Goal: Task Accomplishment & Management: Manage account settings

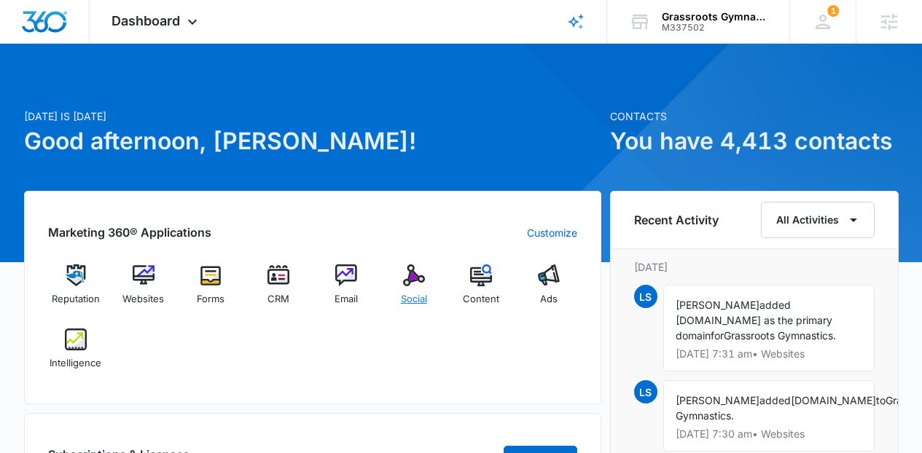
click at [397, 296] on div "Social" at bounding box center [413, 290] width 56 height 52
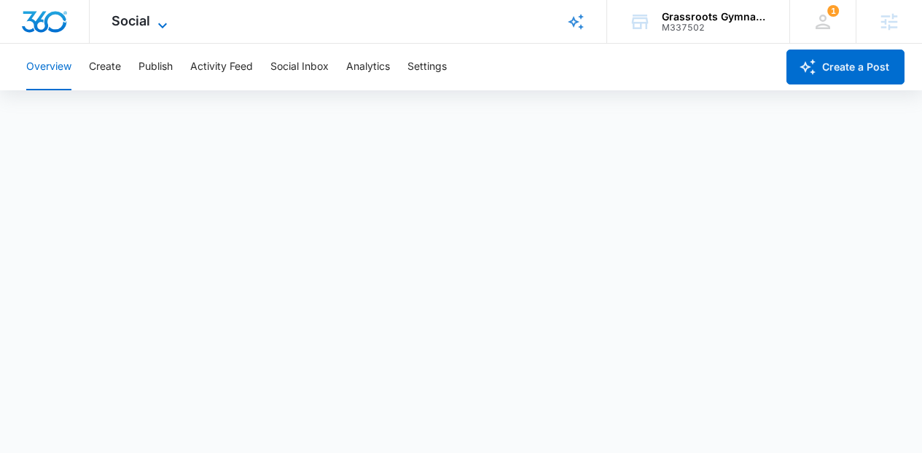
click at [126, 15] on span "Social" at bounding box center [130, 20] width 39 height 15
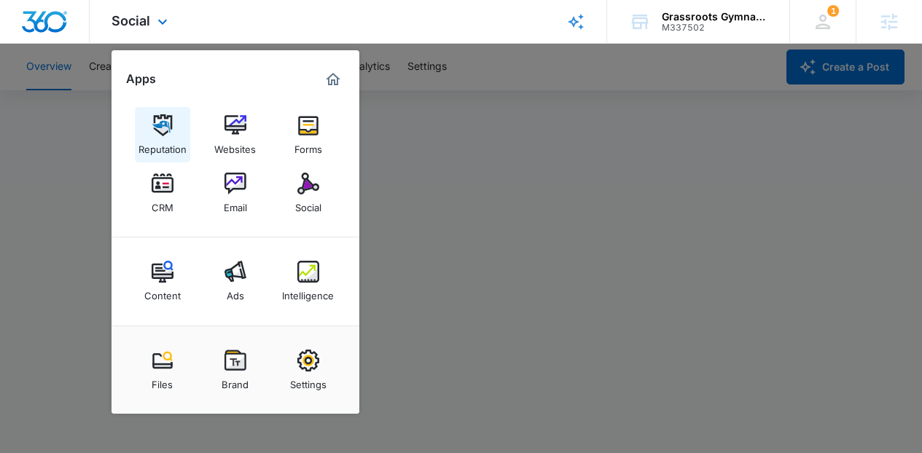
click at [177, 141] on div "Reputation" at bounding box center [162, 145] width 48 height 19
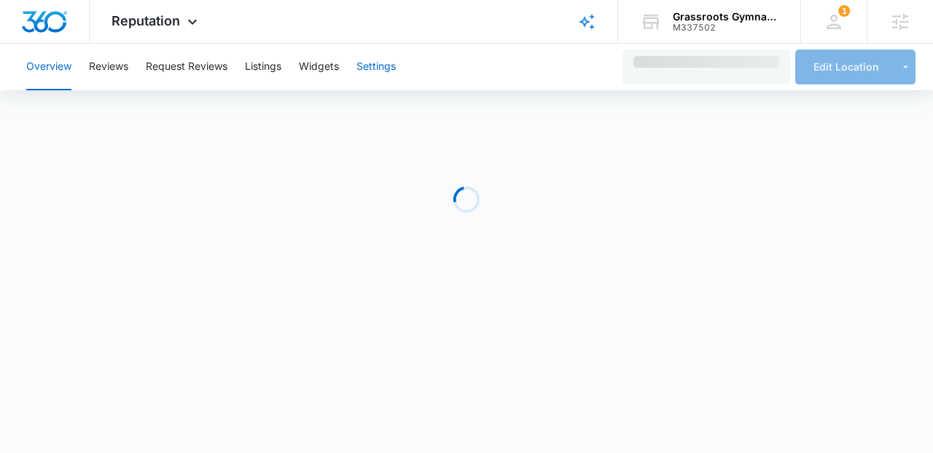
click at [383, 54] on button "Settings" at bounding box center [375, 67] width 39 height 47
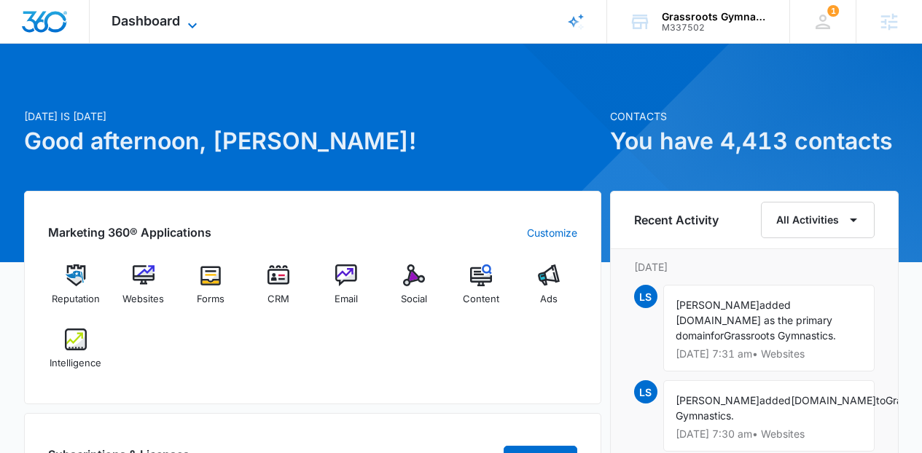
click at [197, 17] on icon at bounding box center [192, 25] width 17 height 17
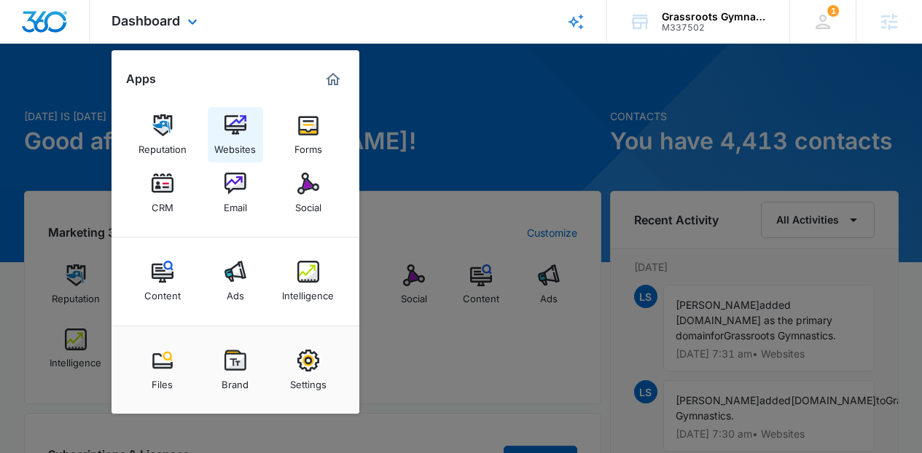
click at [230, 125] on img at bounding box center [235, 125] width 22 height 22
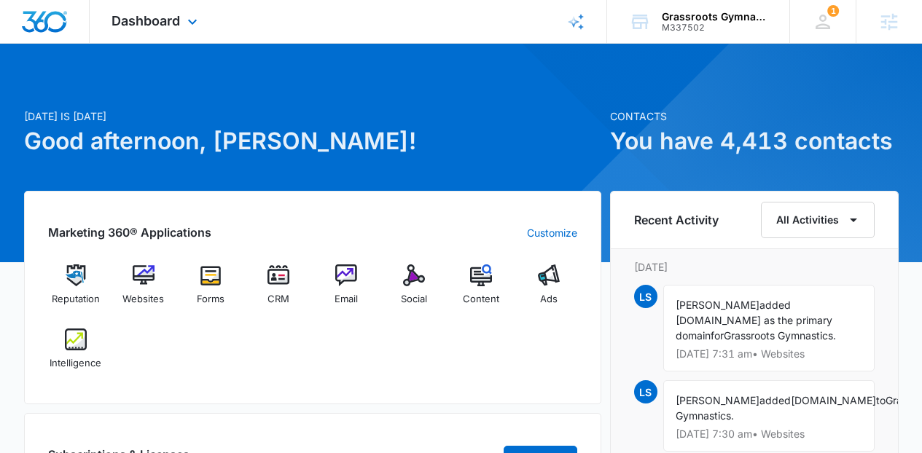
click at [141, 36] on div "Dashboard Apps Reputation Websites Forms CRM Email Social Content Ads Intellige…" at bounding box center [156, 21] width 133 height 43
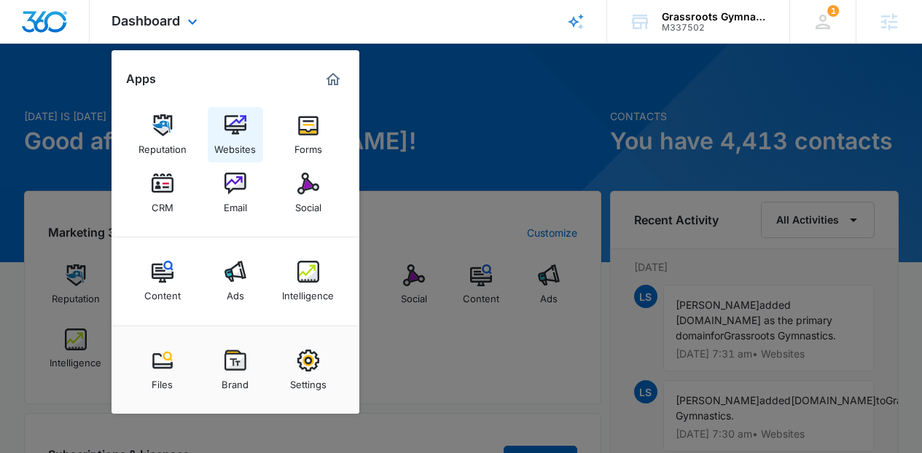
click at [220, 140] on div "Websites" at bounding box center [235, 145] width 42 height 19
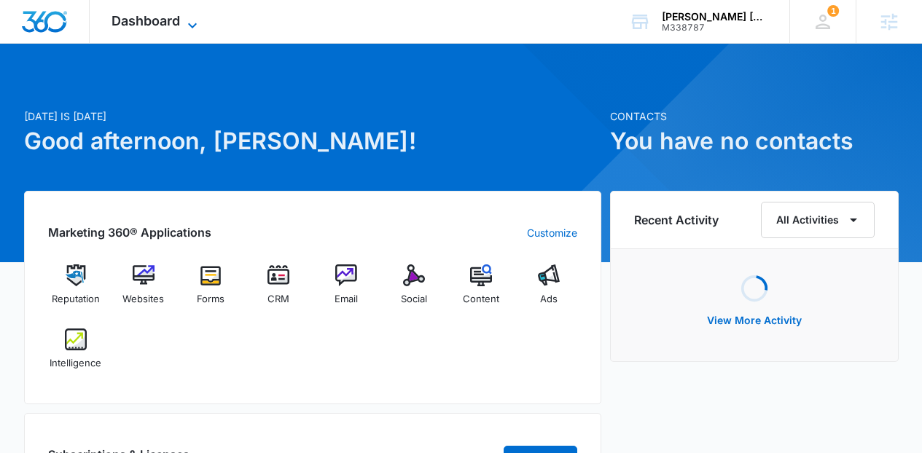
click at [148, 24] on span "Dashboard" at bounding box center [145, 20] width 68 height 15
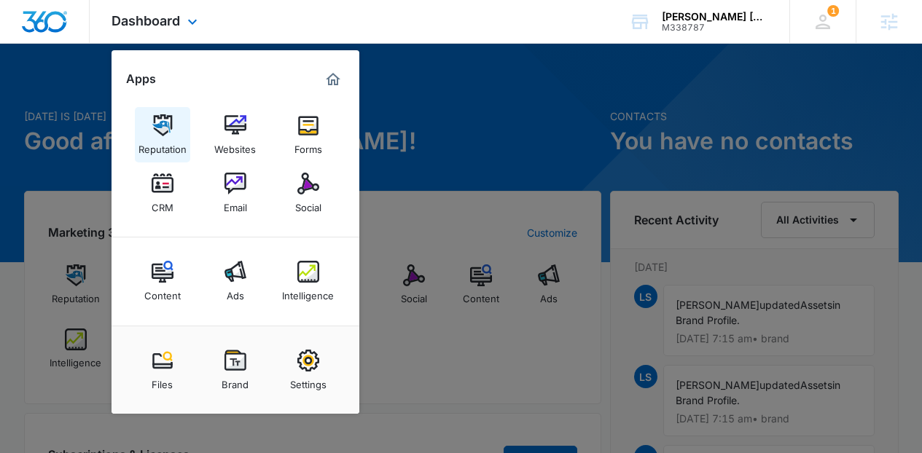
click at [179, 151] on div "Reputation" at bounding box center [162, 145] width 48 height 19
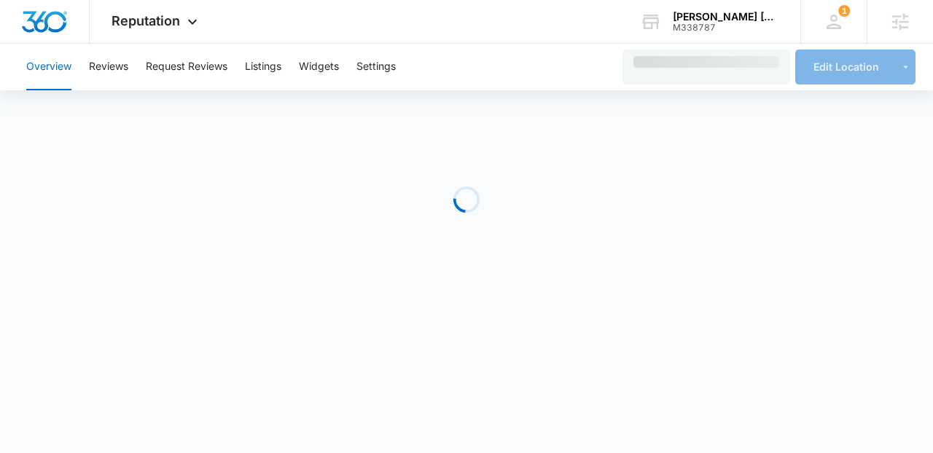
click at [233, 68] on div "Overview Reviews Request Reviews Listings Widgets Settings" at bounding box center [314, 67] width 595 height 47
click at [215, 64] on button "Request Reviews" at bounding box center [187, 67] width 82 height 47
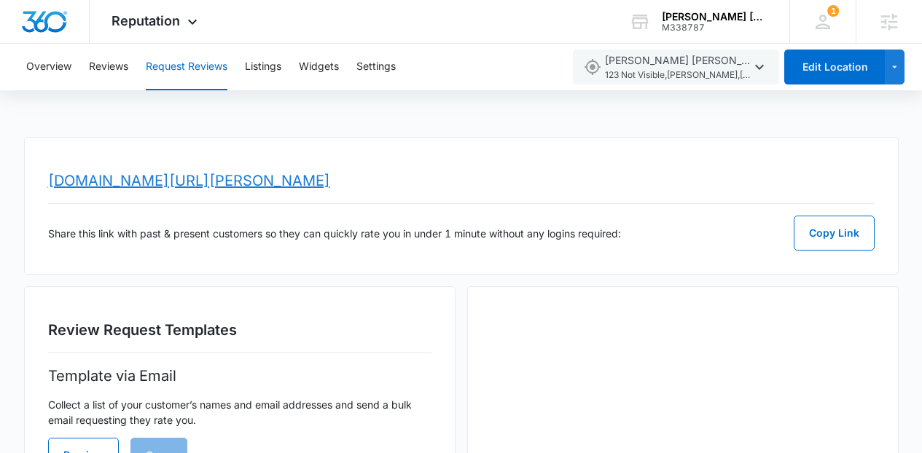
click at [285, 172] on link "www.topratedlocal.com/review/pearlman-bouvier-rodriguez-events-agency-reviews" at bounding box center [189, 180] width 282 height 17
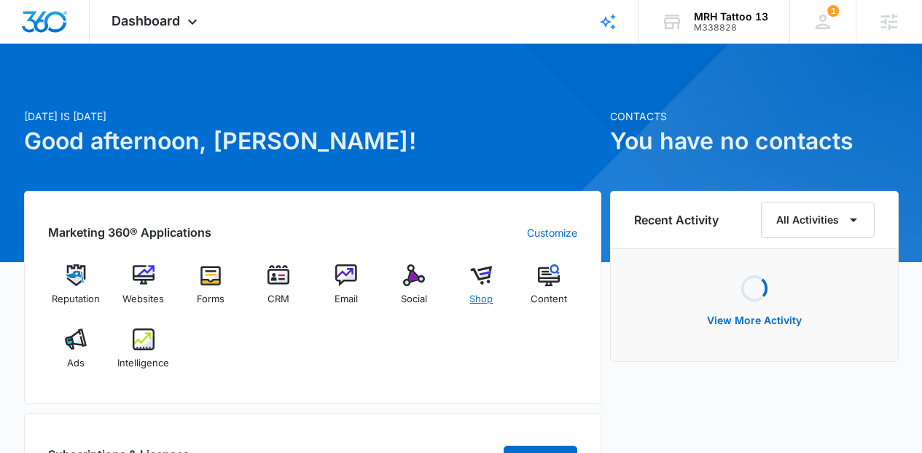
click at [492, 289] on div "Shop" at bounding box center [481, 290] width 56 height 52
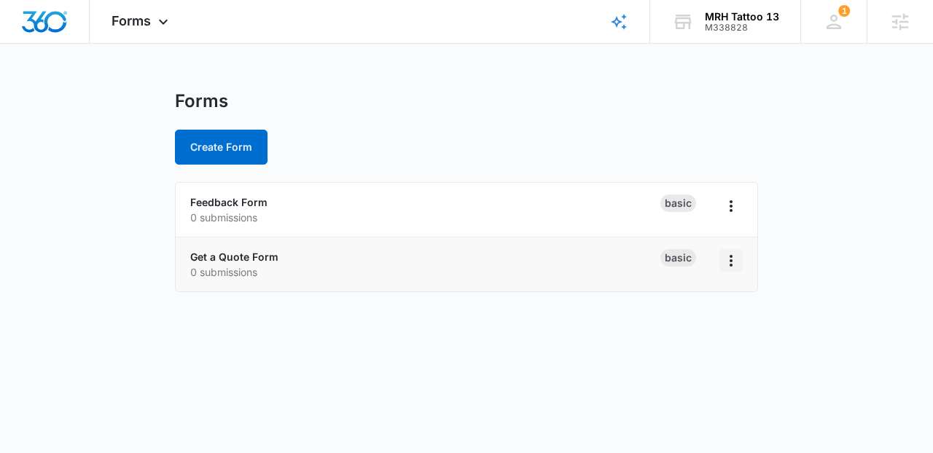
click at [728, 250] on button "Overflow Menu" at bounding box center [730, 260] width 23 height 23
click at [690, 318] on div "Duplicate" at bounding box center [684, 323] width 45 height 10
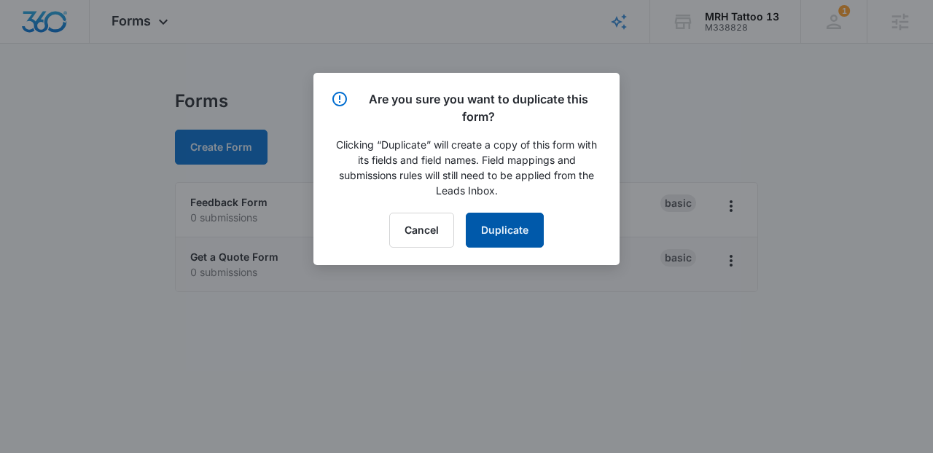
click at [495, 227] on button "Duplicate" at bounding box center [505, 230] width 78 height 35
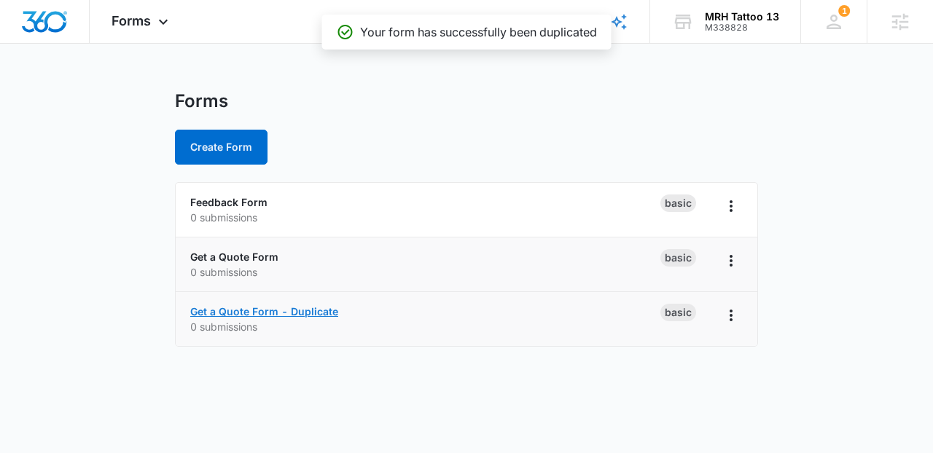
click at [312, 313] on link "Get a Quote Form - Duplicate" at bounding box center [264, 311] width 148 height 12
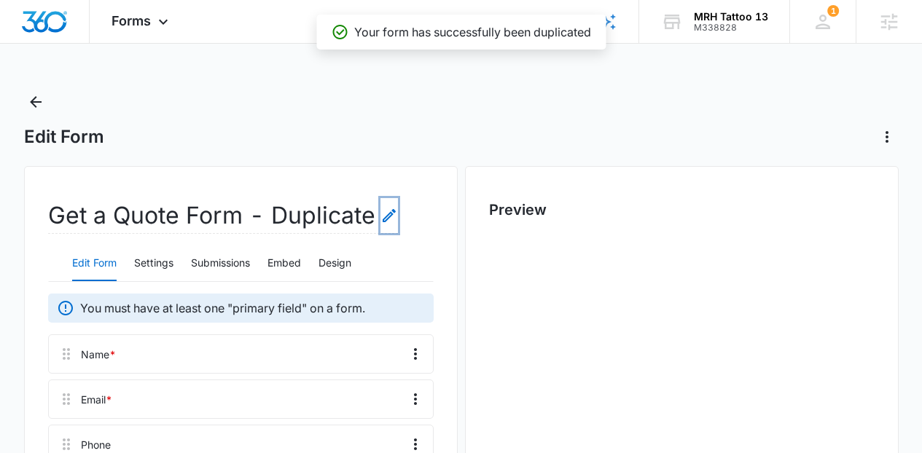
click at [389, 218] on icon "Edit Form Name" at bounding box center [388, 215] width 17 height 17
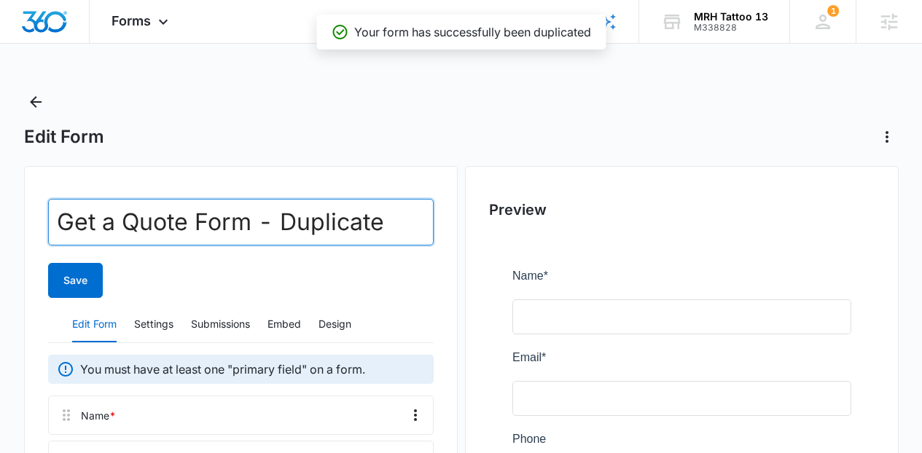
click at [389, 218] on input "Get a Quote Form - Duplicate" at bounding box center [240, 222] width 385 height 47
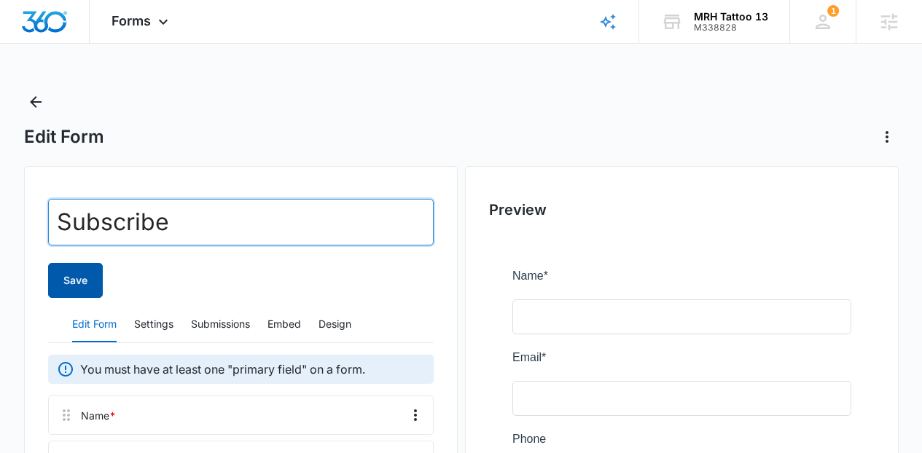
type input "Subscribe"
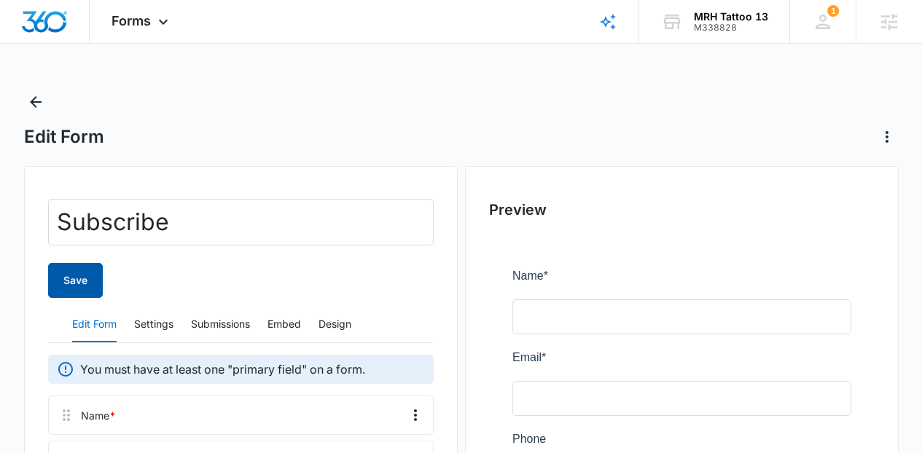
click at [84, 271] on button "Save" at bounding box center [75, 280] width 55 height 35
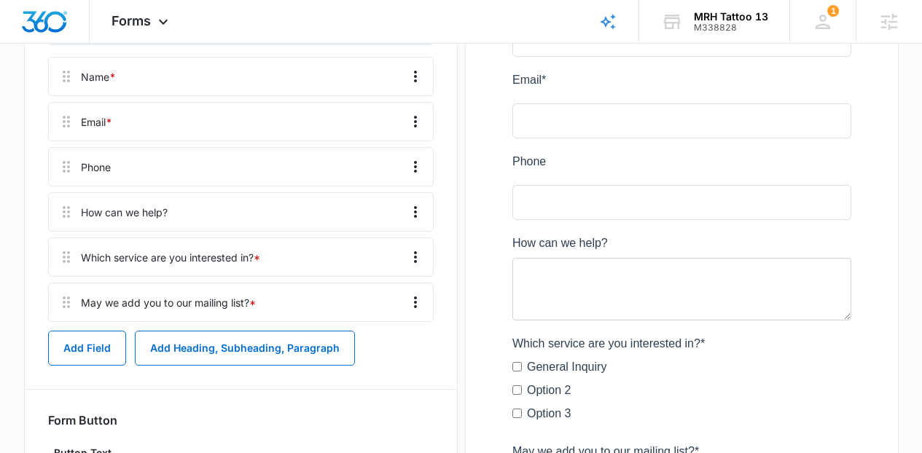
scroll to position [291, 0]
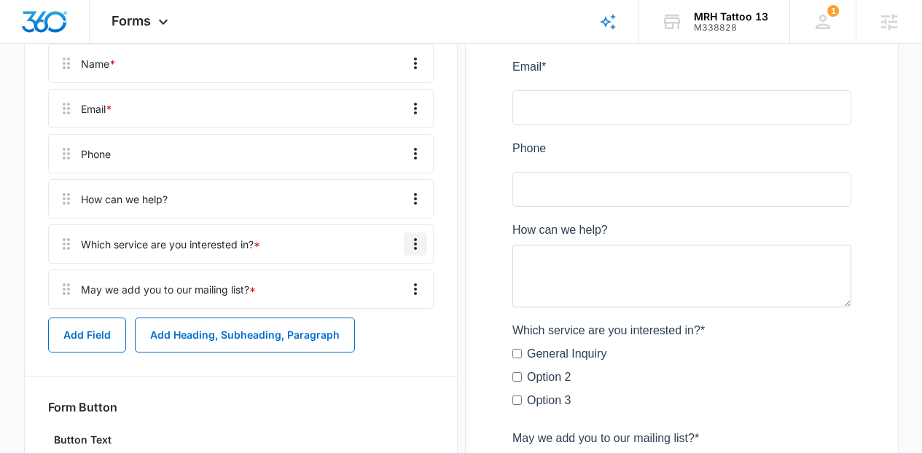
click at [417, 243] on icon "Overflow Menu" at bounding box center [415, 243] width 17 height 17
click at [388, 311] on div "Delete" at bounding box center [376, 307] width 31 height 10
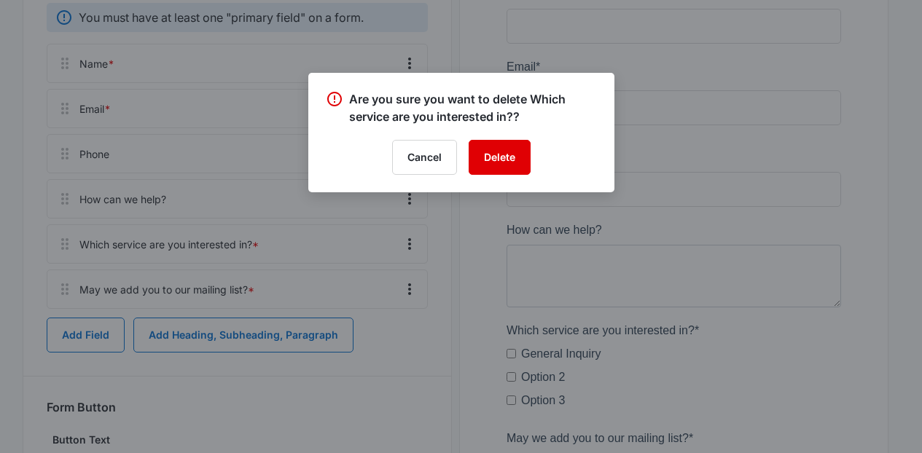
click at [482, 154] on button "Delete" at bounding box center [499, 157] width 62 height 35
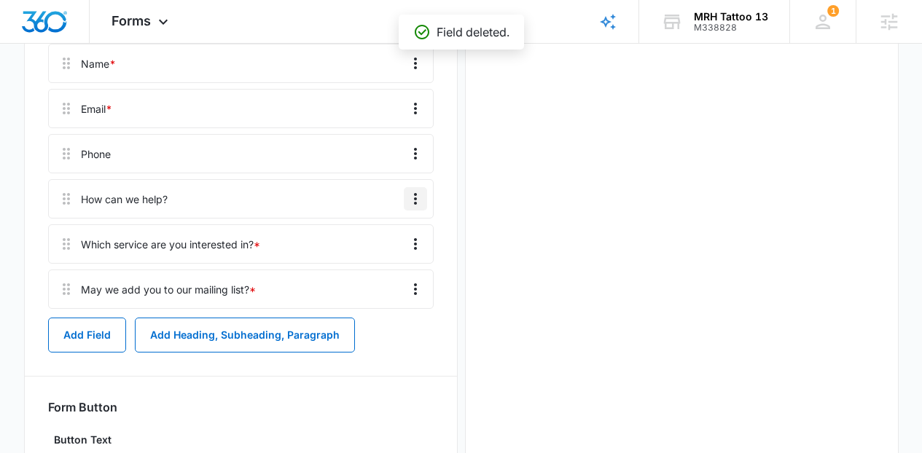
scroll to position [0, 0]
click at [422, 200] on icon "Overflow Menu" at bounding box center [415, 198] width 17 height 17
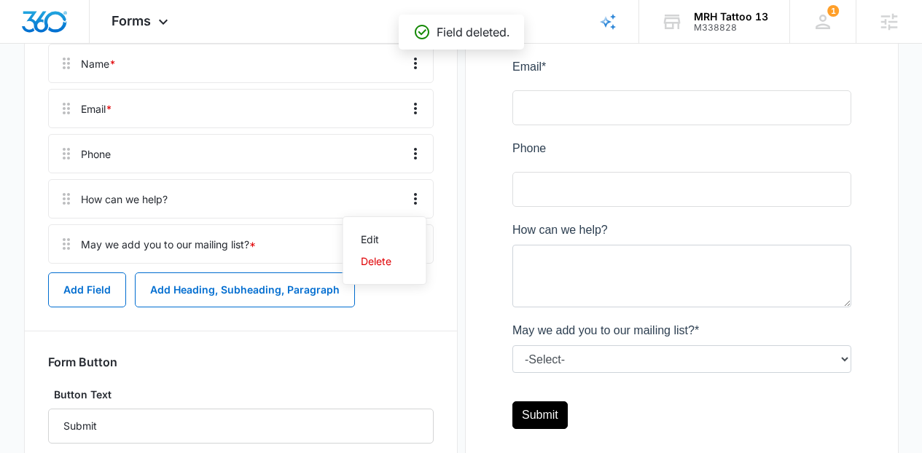
click at [444, 213] on div "Subscribe Edit Form Settings Submissions Embed Design You must have at least on…" at bounding box center [241, 197] width 434 height 645
click at [416, 200] on icon "Overflow Menu" at bounding box center [415, 198] width 17 height 17
click at [404, 256] on button "Delete" at bounding box center [384, 262] width 83 height 22
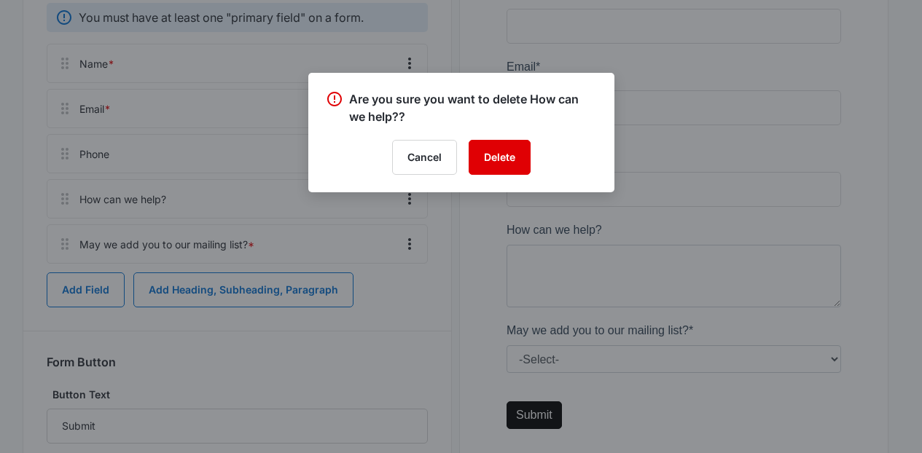
click at [491, 149] on button "Delete" at bounding box center [499, 157] width 62 height 35
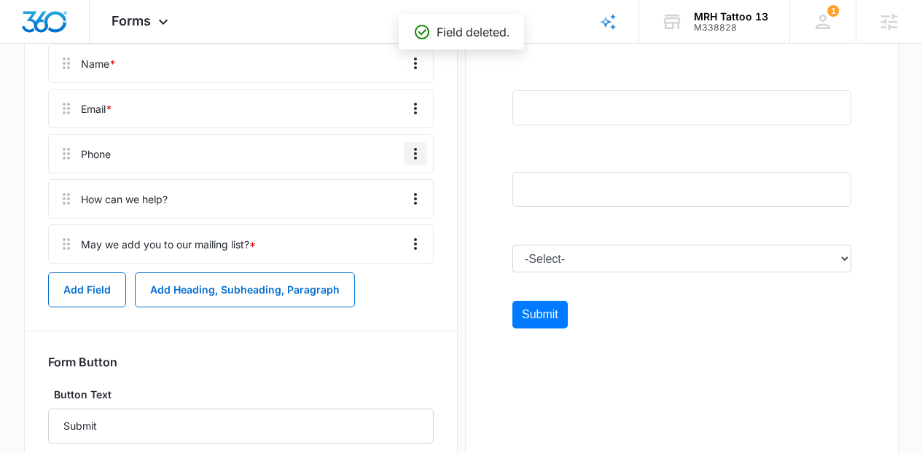
click at [412, 156] on icon "Overflow Menu" at bounding box center [415, 153] width 17 height 17
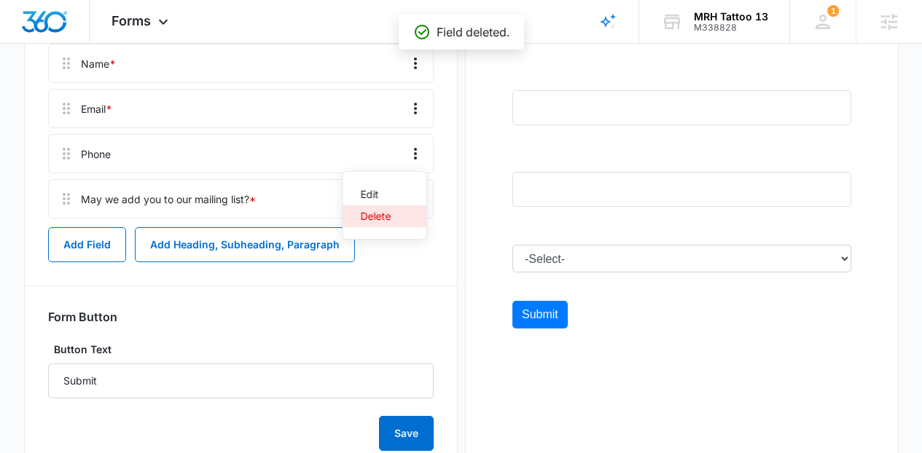
click at [408, 208] on button "Delete" at bounding box center [384, 216] width 83 height 22
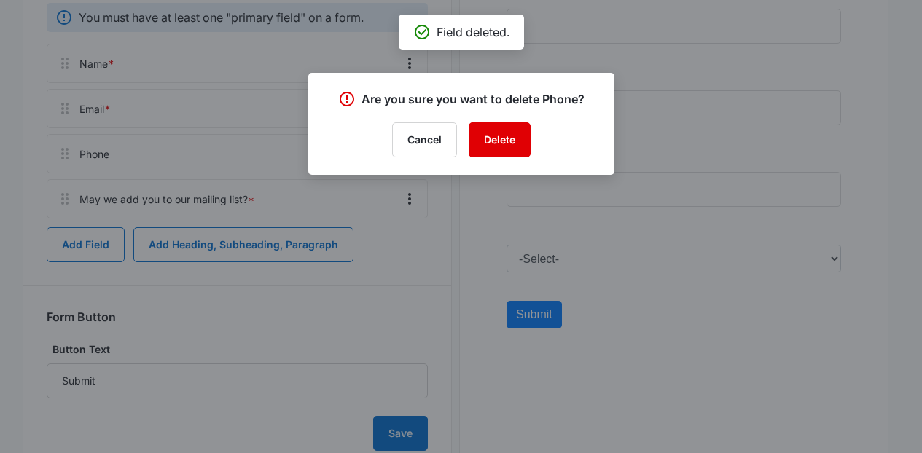
click at [494, 154] on button "Delete" at bounding box center [499, 139] width 62 height 35
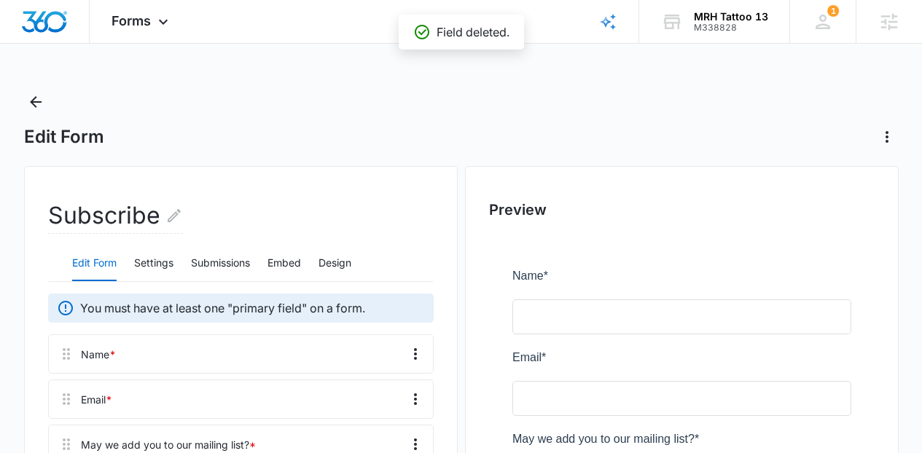
click at [346, 243] on div "Subscribe" at bounding box center [240, 222] width 385 height 47
click at [346, 256] on button "Design" at bounding box center [334, 263] width 33 height 35
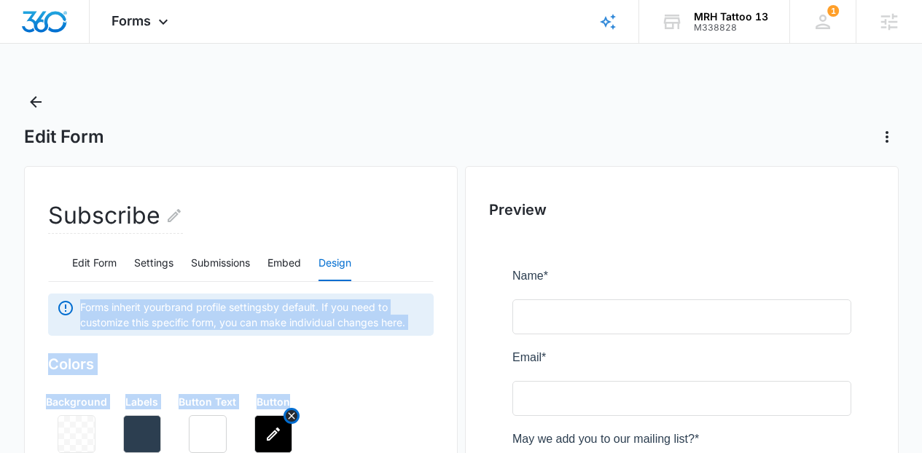
drag, startPoint x: 351, startPoint y: 280, endPoint x: 275, endPoint y: 415, distance: 155.6
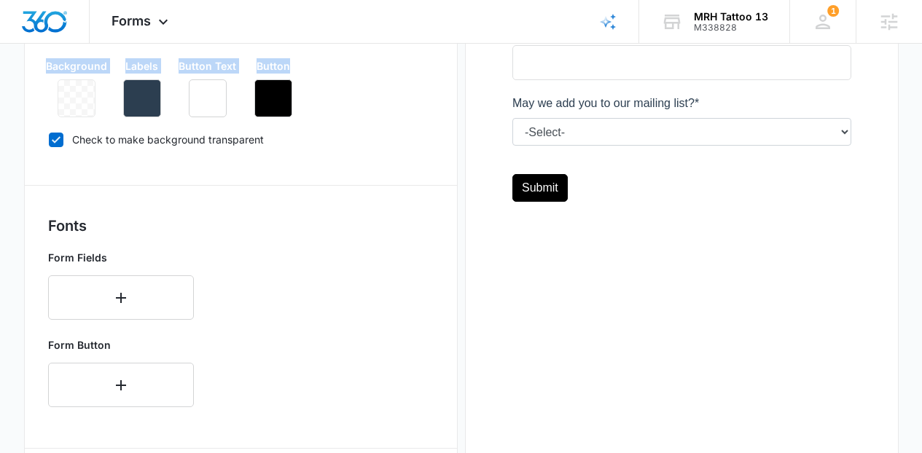
scroll to position [347, 0]
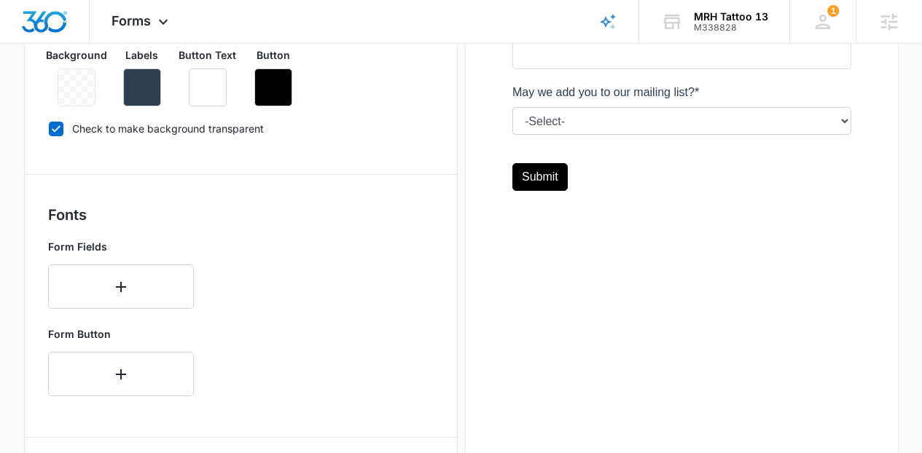
click at [442, 130] on div "Subscribe Edit Form Settings Submissions Embed Design Forms inherit your brand …" at bounding box center [241, 312] width 434 height 987
click at [282, 99] on button "button" at bounding box center [273, 87] width 38 height 38
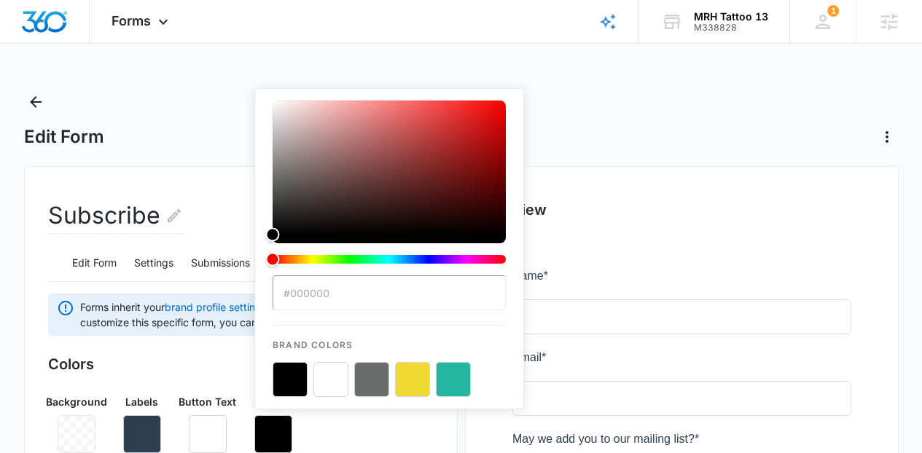
click at [453, 370] on button "color-picker-container" at bounding box center [453, 379] width 35 height 35
type input "#24B69E"
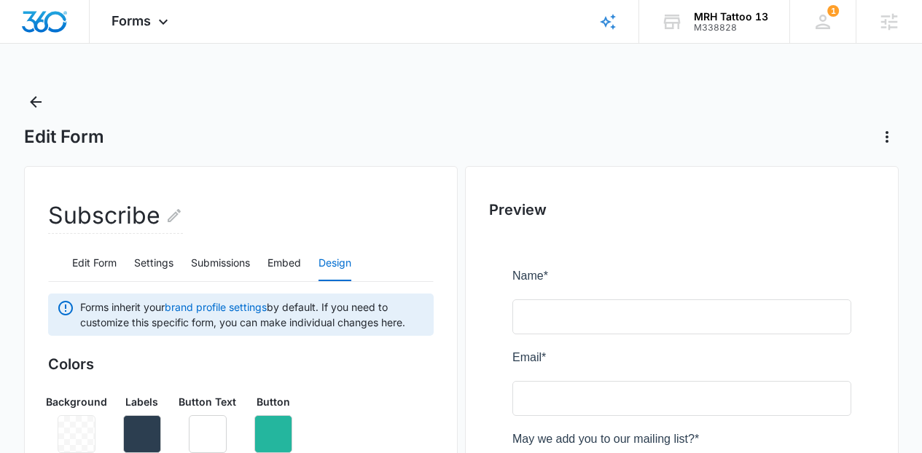
click at [575, 289] on div at bounding box center [681, 409] width 385 height 348
click at [152, 420] on button "button" at bounding box center [142, 434] width 38 height 38
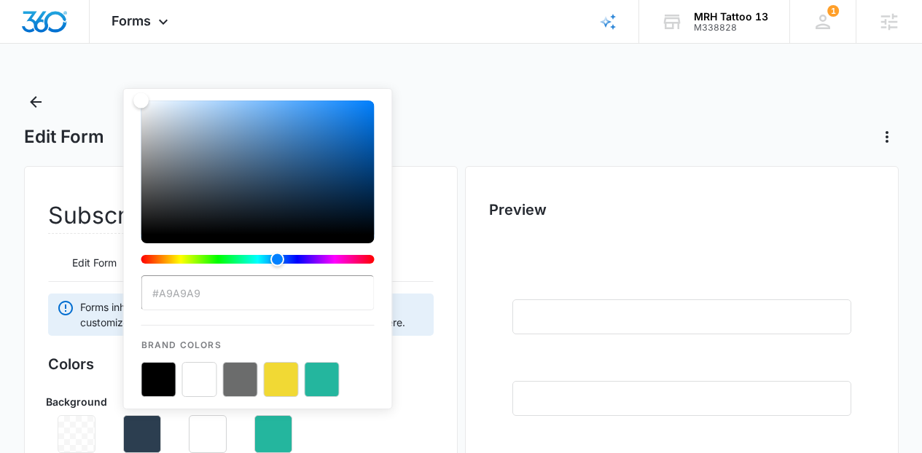
drag, startPoint x: 235, startPoint y: 178, endPoint x: 99, endPoint y: 50, distance: 186.6
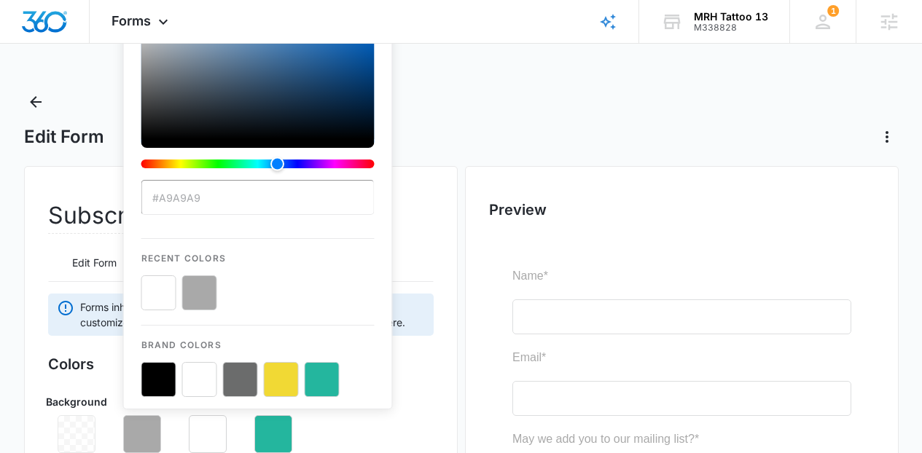
type input "#ffffff"
drag, startPoint x: 157, startPoint y: 78, endPoint x: 95, endPoint y: -79, distance: 169.1
click at [95, 0] on html "Forms Apps Reputation Websites Forms CRM Email Social Shop Content Ads Intellig…" at bounding box center [461, 226] width 922 height 453
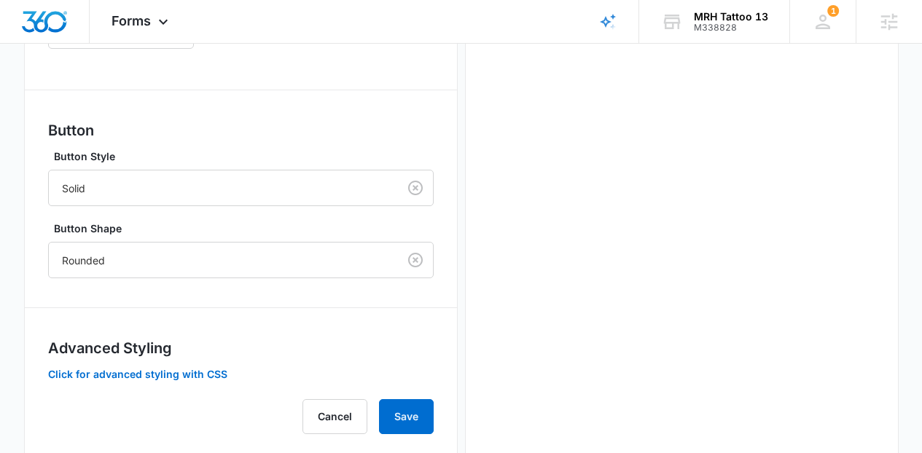
scroll to position [729, 0]
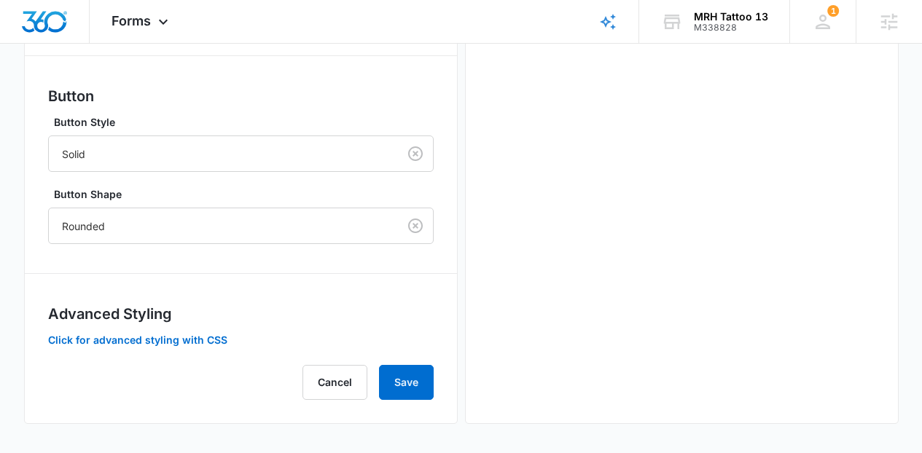
click at [304, 177] on div "Button Button Style Solid Button Shape Rounded" at bounding box center [240, 164] width 385 height 159
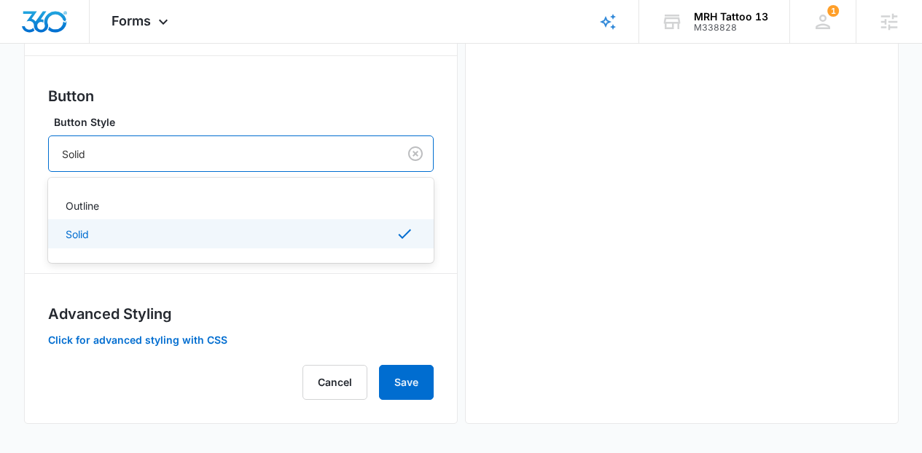
click at [277, 160] on div at bounding box center [220, 154] width 317 height 18
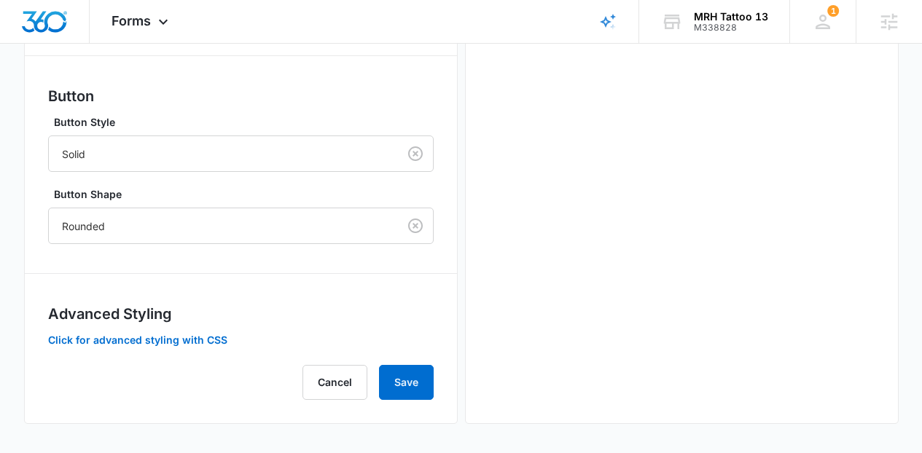
click at [411, 114] on div "Button Button Style Solid Button Shape Rounded" at bounding box center [240, 164] width 385 height 159
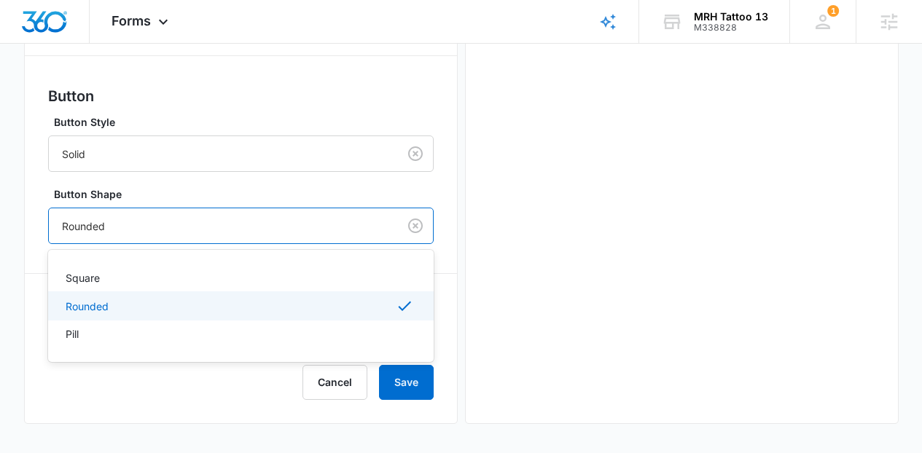
click at [352, 210] on div "Rounded" at bounding box center [223, 226] width 349 height 33
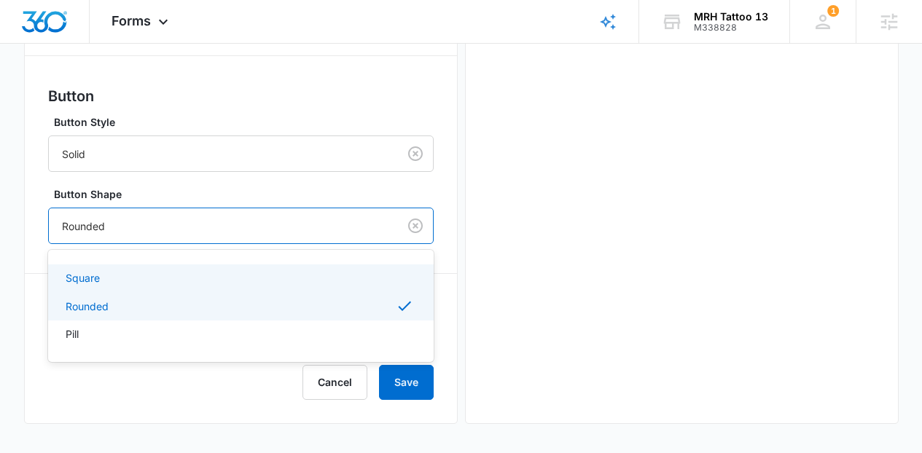
click at [312, 270] on div "Square" at bounding box center [240, 277] width 348 height 15
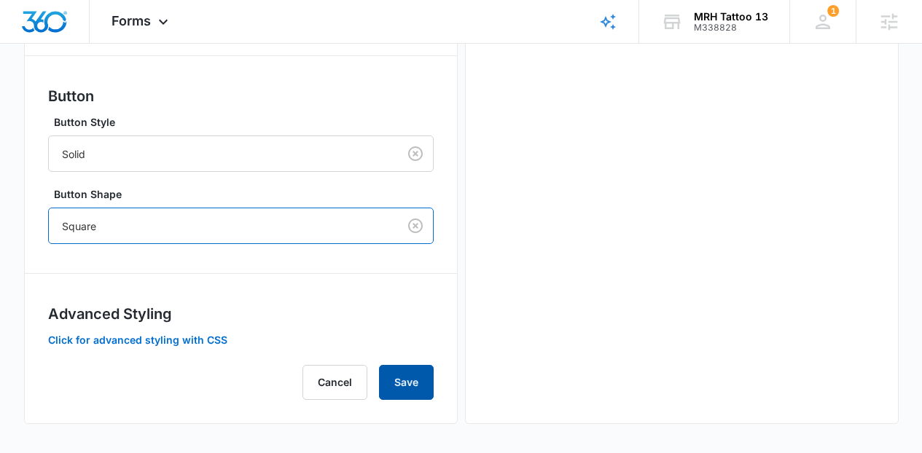
click at [406, 393] on button "Save" at bounding box center [406, 382] width 55 height 35
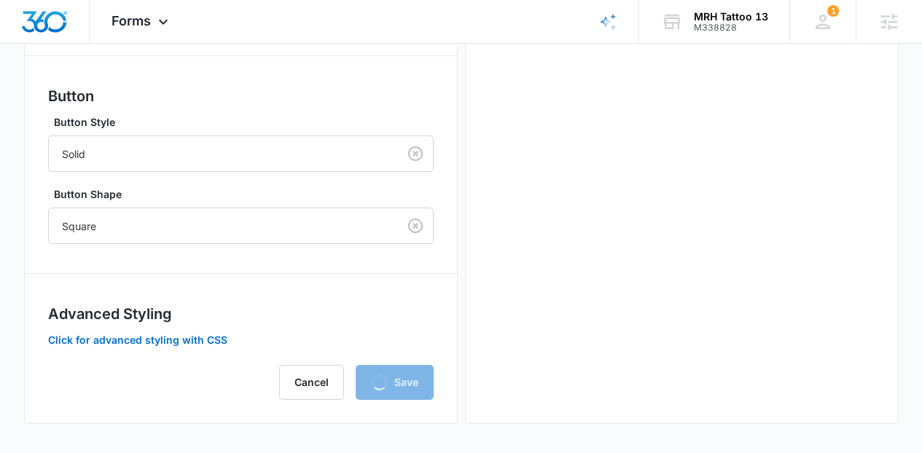
scroll to position [308, 0]
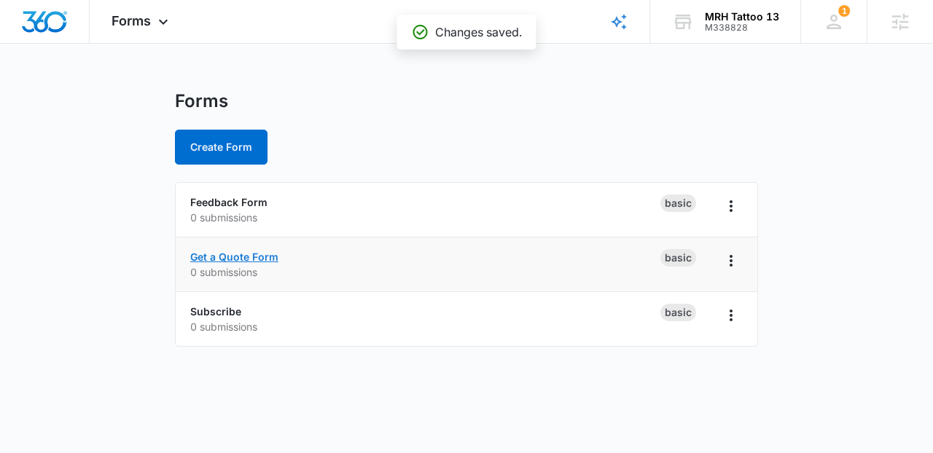
click at [269, 254] on link "Get a Quote Form" at bounding box center [234, 257] width 88 height 12
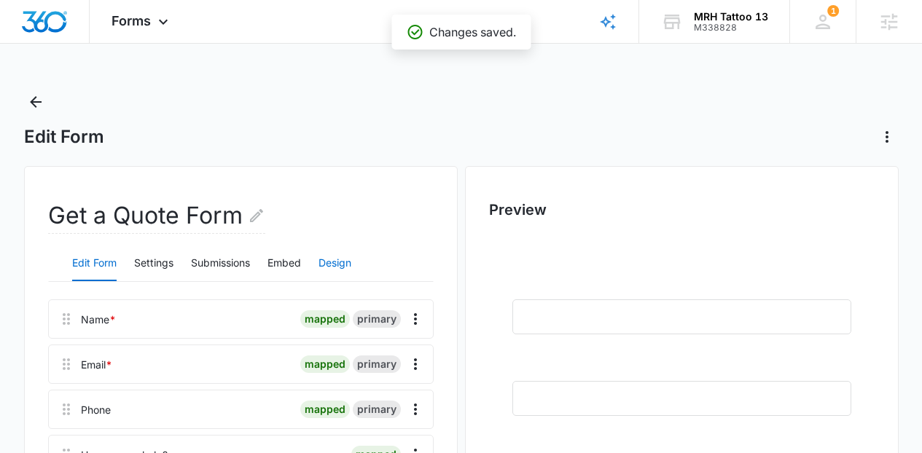
click at [345, 258] on button "Design" at bounding box center [334, 263] width 33 height 35
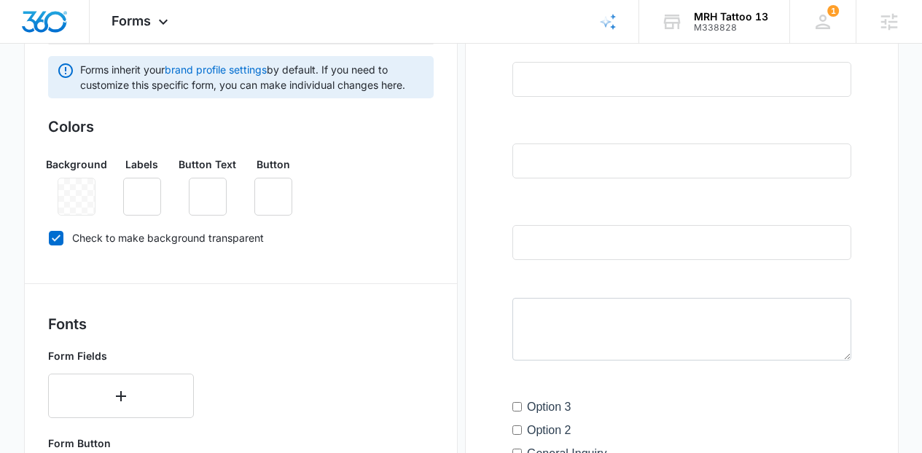
scroll to position [216, 0]
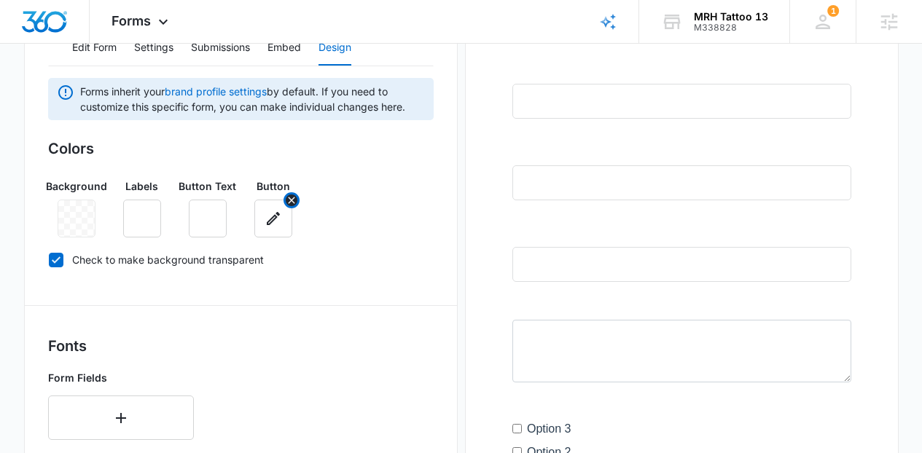
click at [259, 232] on button "button" at bounding box center [273, 219] width 38 height 38
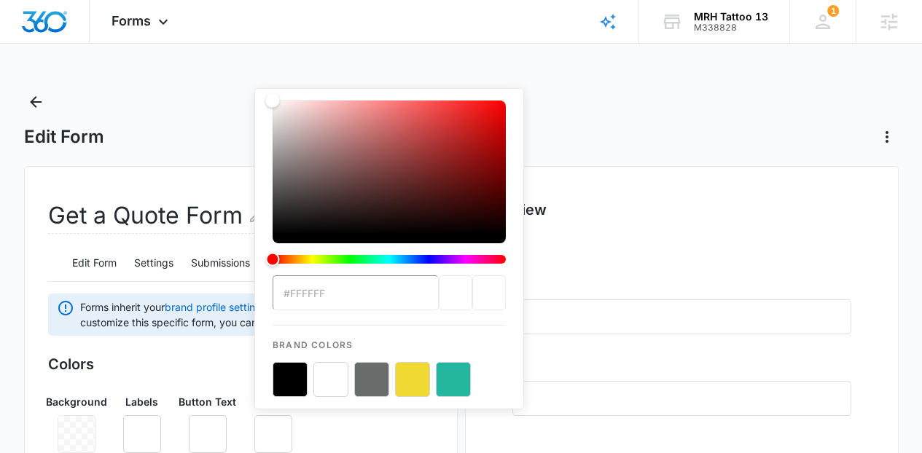
click at [404, 377] on button "color-picker-container" at bounding box center [412, 379] width 35 height 35
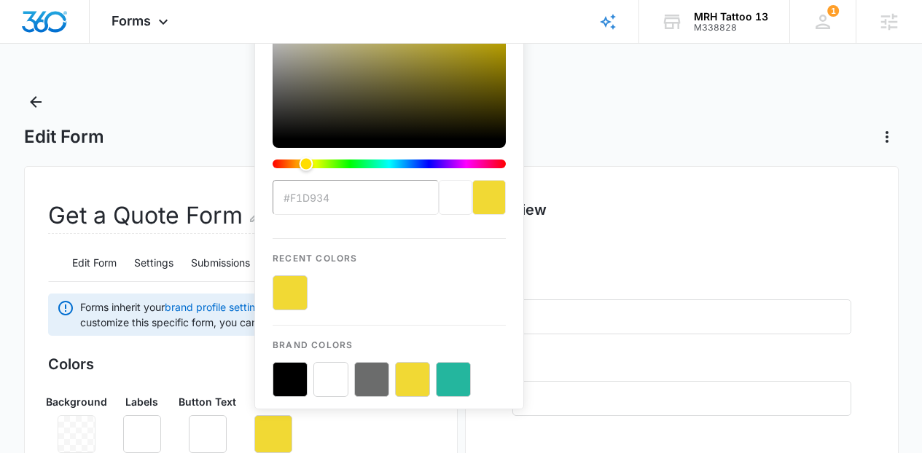
type input "#F1D934"
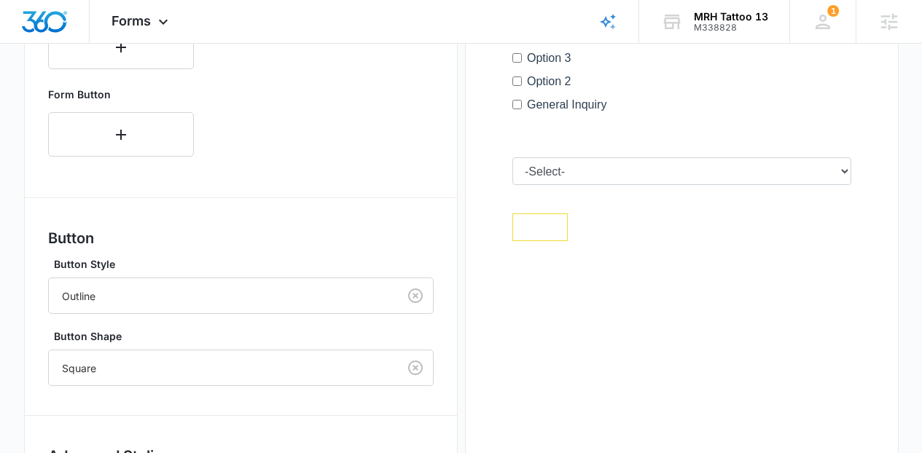
scroll to position [729, 0]
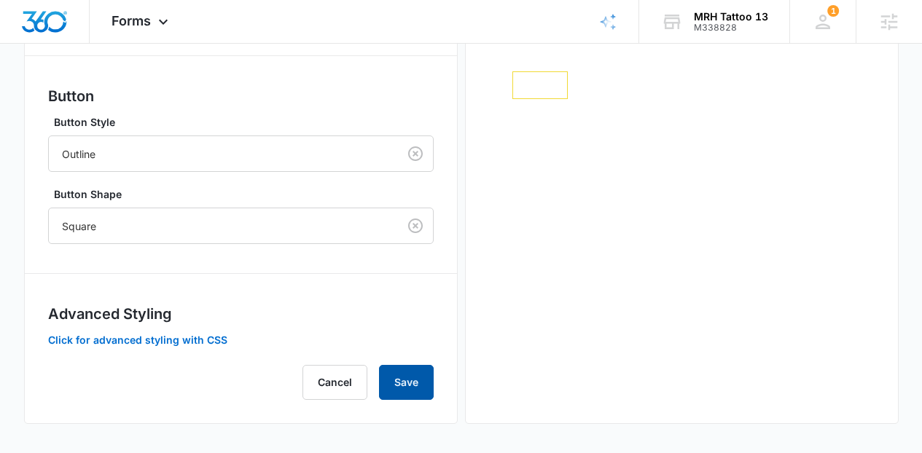
click at [404, 372] on button "Save" at bounding box center [406, 382] width 55 height 35
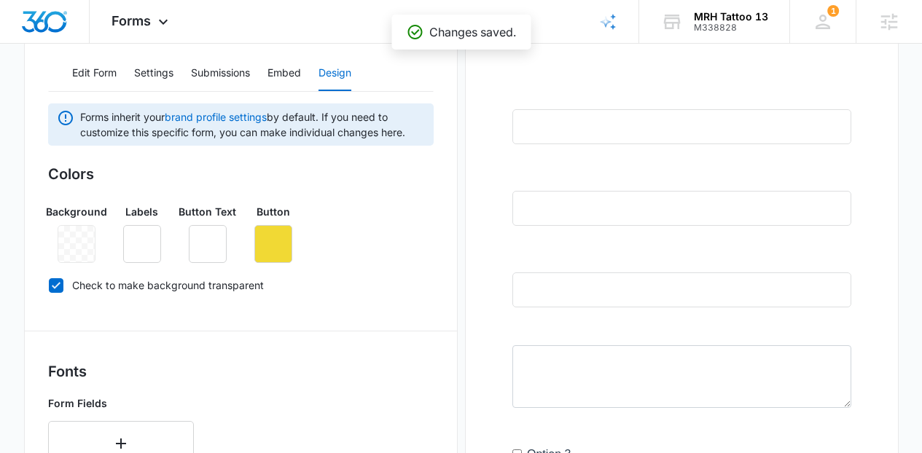
scroll to position [94, 0]
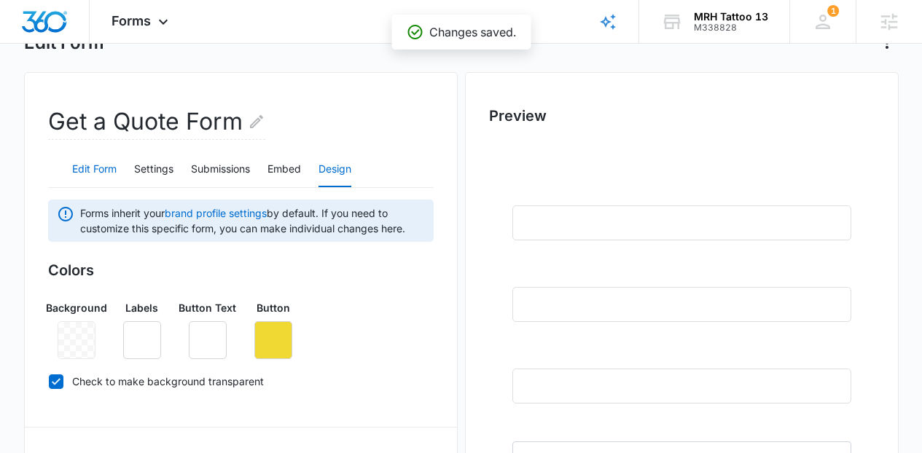
click at [109, 163] on button "Edit Form" at bounding box center [94, 169] width 44 height 35
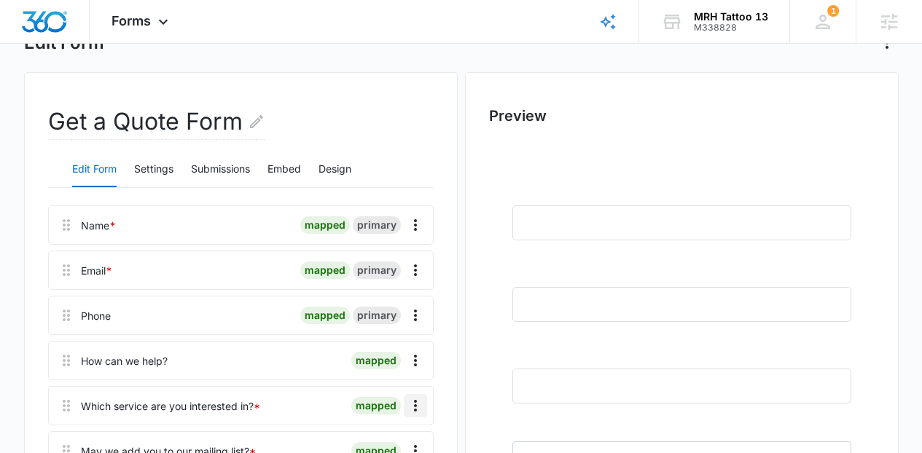
click at [409, 412] on icon "Overflow Menu" at bounding box center [415, 405] width 17 height 17
click at [401, 360] on button "Delete" at bounding box center [384, 365] width 83 height 22
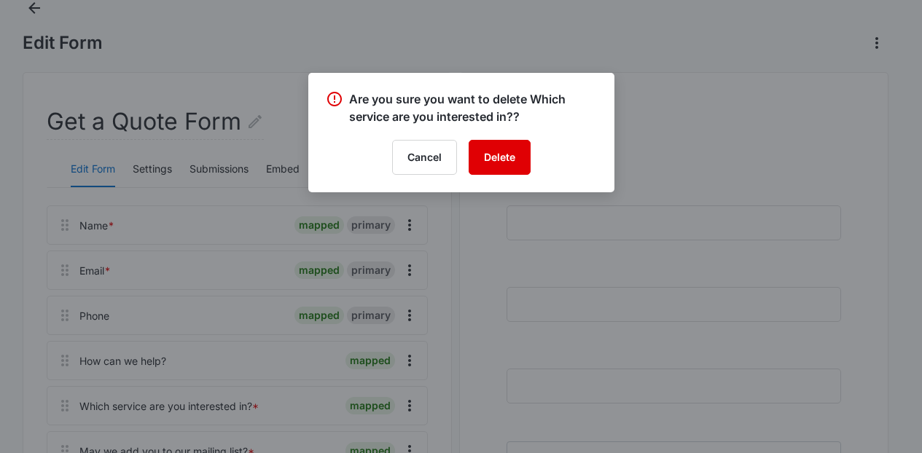
click at [503, 151] on button "Delete" at bounding box center [499, 157] width 62 height 35
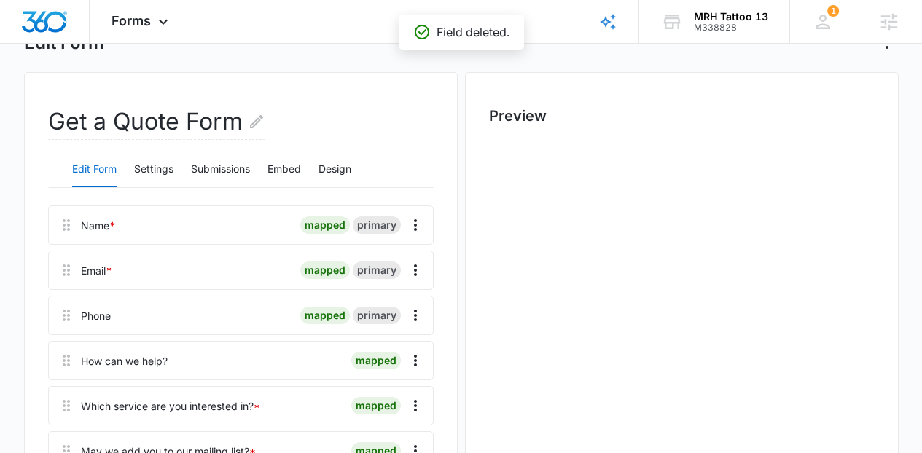
scroll to position [0, 0]
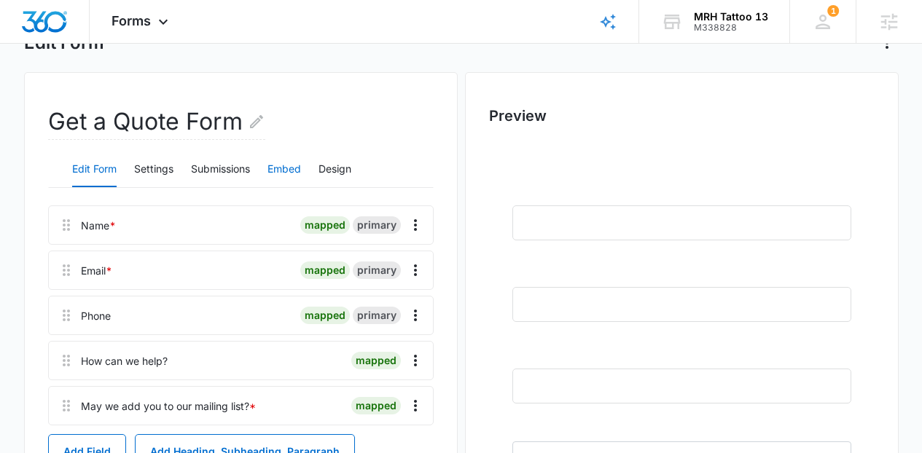
click at [286, 165] on button "Embed" at bounding box center [284, 169] width 34 height 35
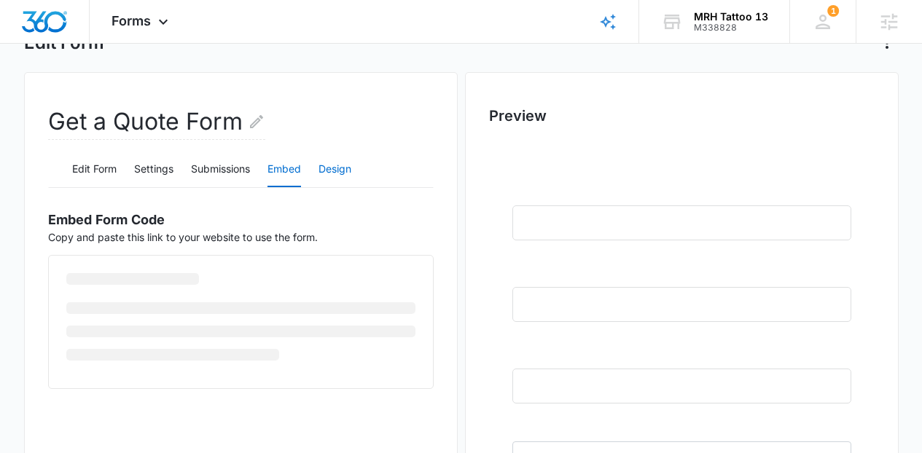
click at [348, 166] on button "Design" at bounding box center [334, 169] width 33 height 35
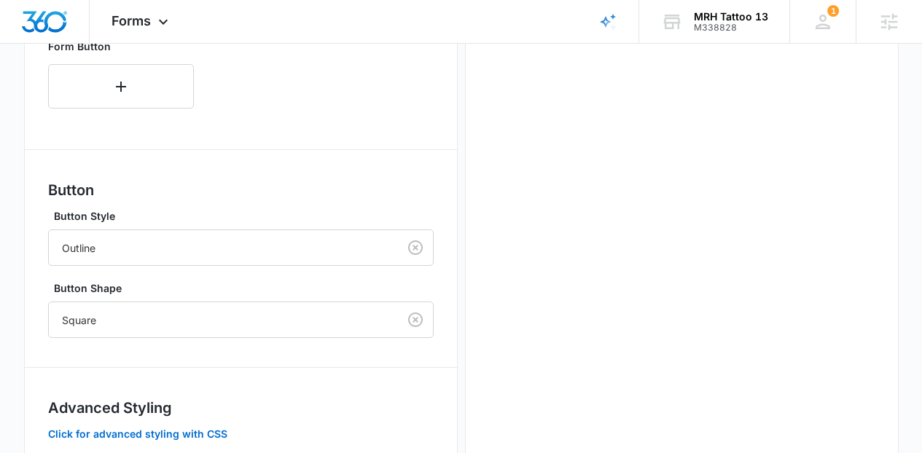
scroll to position [729, 0]
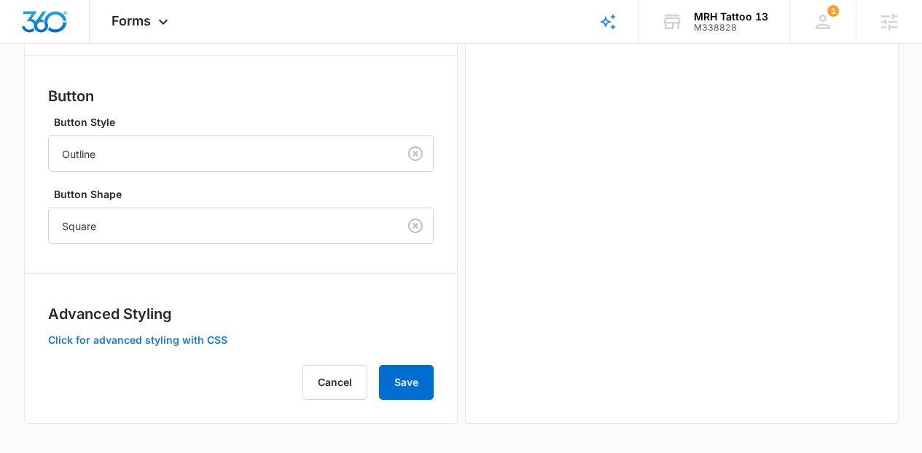
click at [181, 344] on button "Click for advanced styling with CSS" at bounding box center [137, 340] width 179 height 10
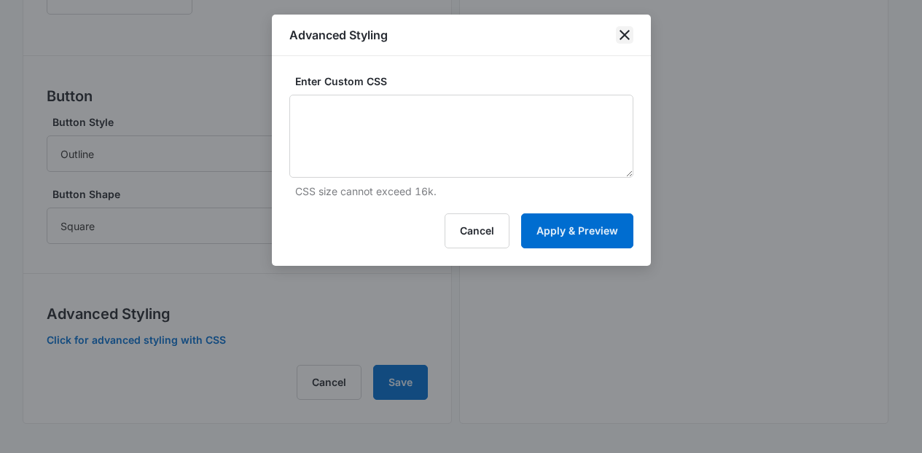
click at [621, 35] on icon "close" at bounding box center [624, 34] width 17 height 17
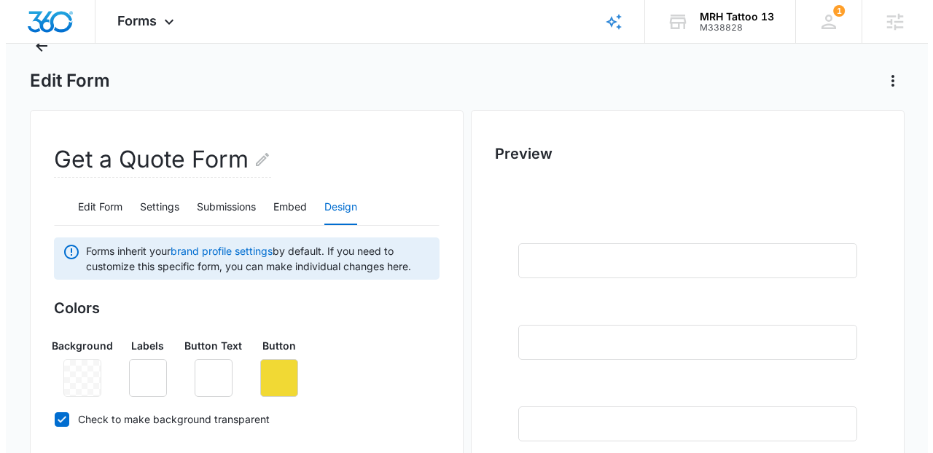
scroll to position [0, 0]
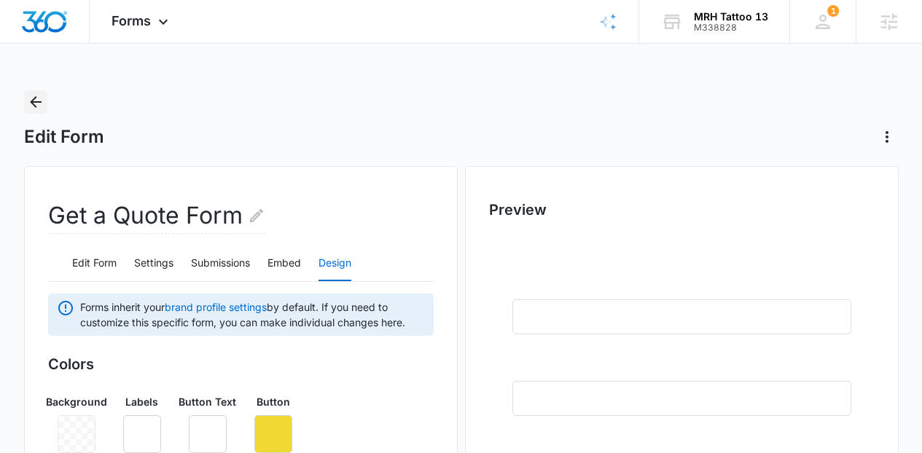
click at [30, 109] on icon "Back" at bounding box center [35, 101] width 17 height 17
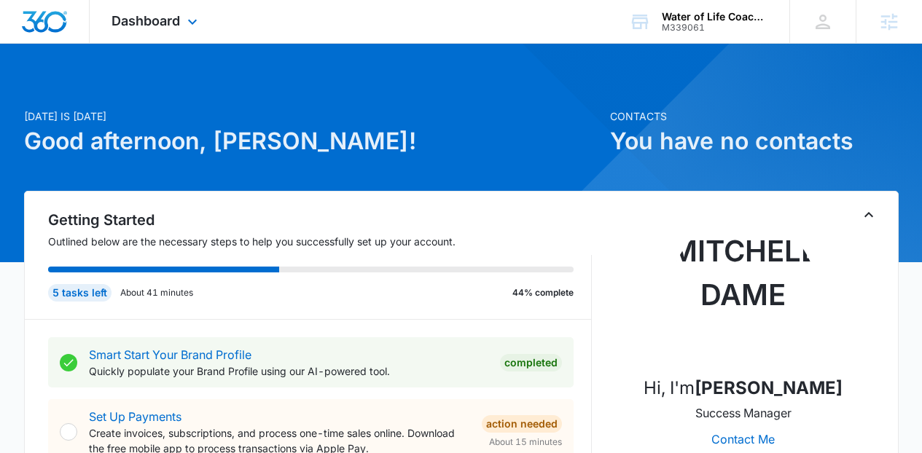
click at [140, 39] on div "Dashboard Apps Reputation Forms CRM Email Social Content Ads Intelligence Files…" at bounding box center [156, 21] width 133 height 43
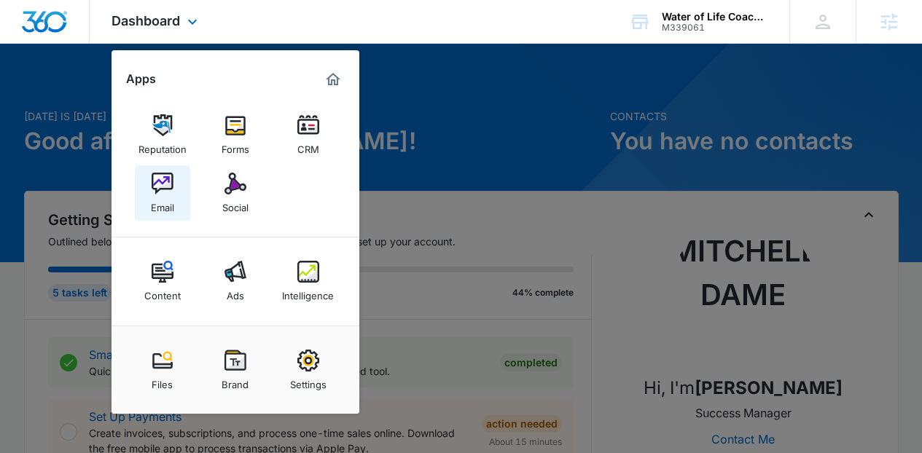
click at [176, 185] on link "Email" at bounding box center [162, 192] width 55 height 55
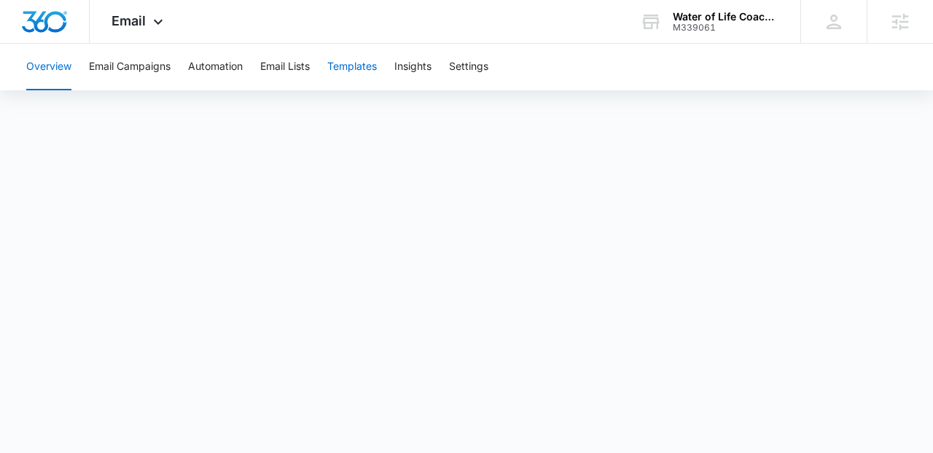
click at [377, 66] on button "Templates" at bounding box center [352, 67] width 50 height 47
click at [262, 79] on button "Email Lists" at bounding box center [285, 67] width 50 height 47
click at [215, 71] on button "Automation" at bounding box center [215, 67] width 55 height 47
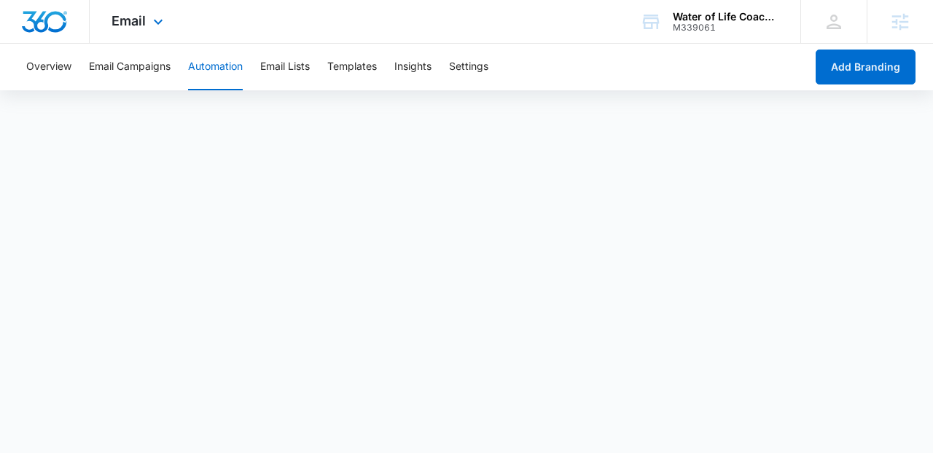
click at [39, 18] on img "Dashboard" at bounding box center [44, 22] width 47 height 22
